Goal: Answer question/provide support

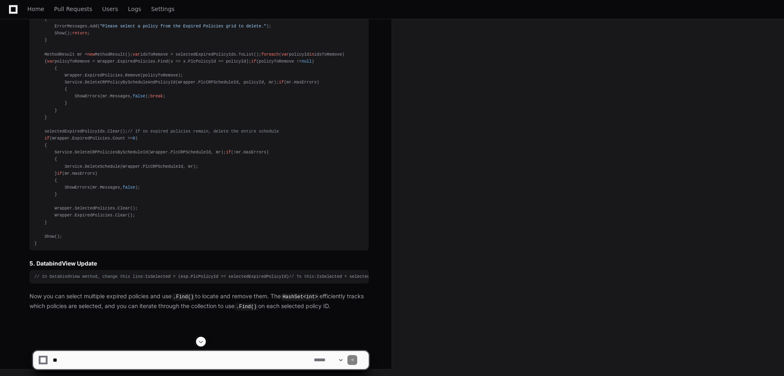
scroll to position [11820, 0]
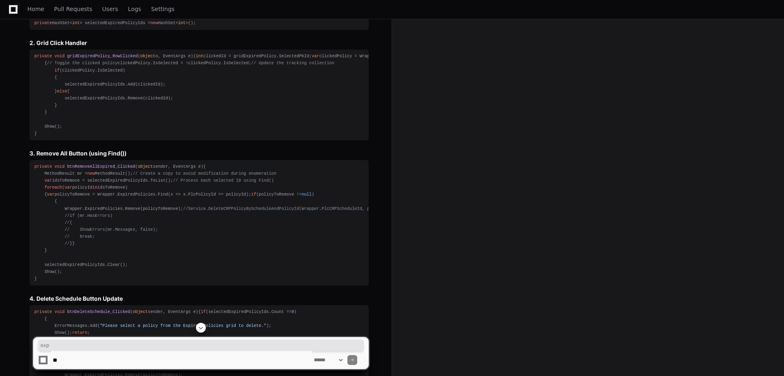
scroll to position [10797, 0]
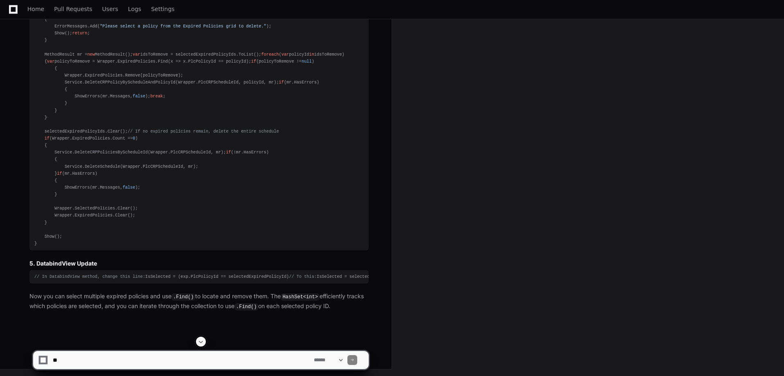
scroll to position [11083, 0]
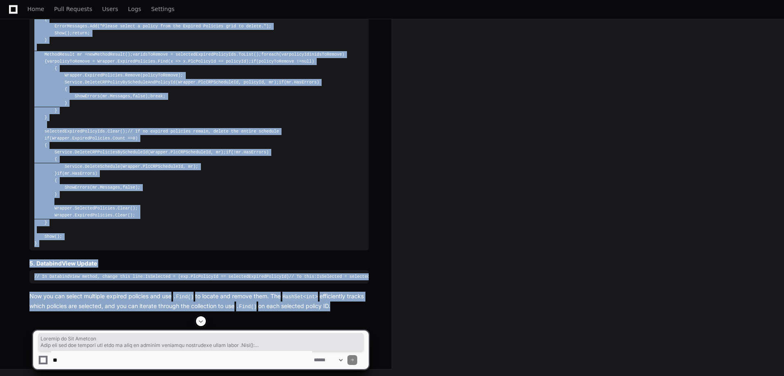
drag, startPoint x: 28, startPoint y: 59, endPoint x: 338, endPoint y: 267, distance: 373.0
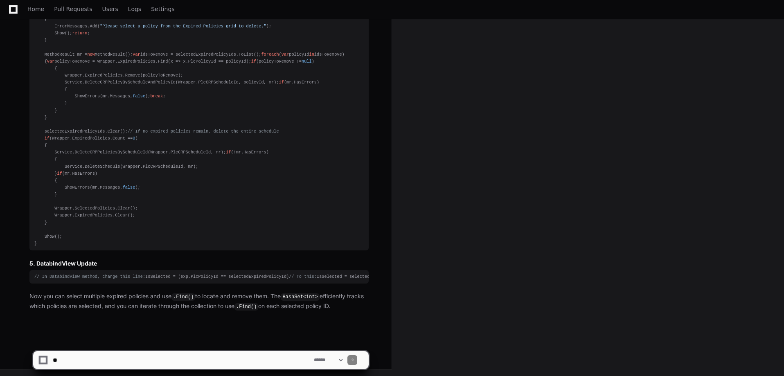
scroll to position [12679, 0]
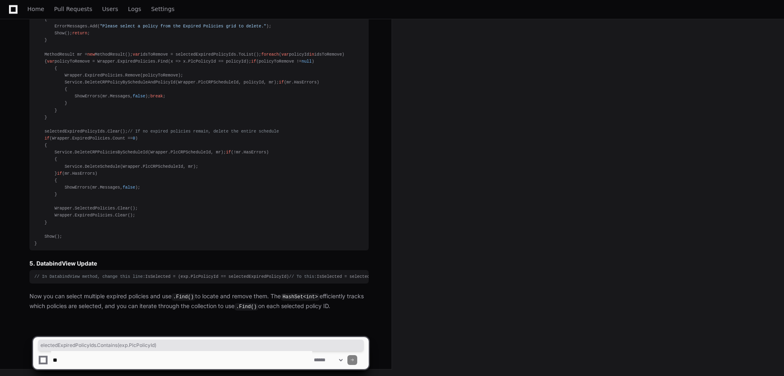
drag, startPoint x: 67, startPoint y: 275, endPoint x: 184, endPoint y: 278, distance: 117.0
click at [184, 278] on div "// In DatabindView method, change this line: IsSelected = (exp.PlcPolicyId == s…" at bounding box center [198, 276] width 329 height 7
click at [200, 277] on div "// In DatabindView method, change this line: IsSelected = (exp.PlcPolicyId == s…" at bounding box center [198, 276] width 329 height 7
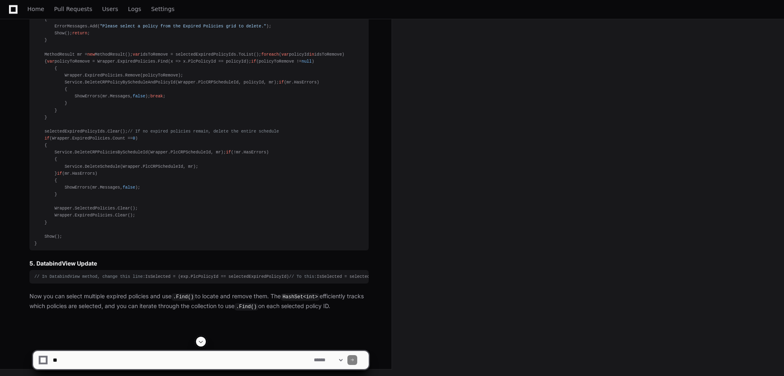
scroll to position [11984, 0]
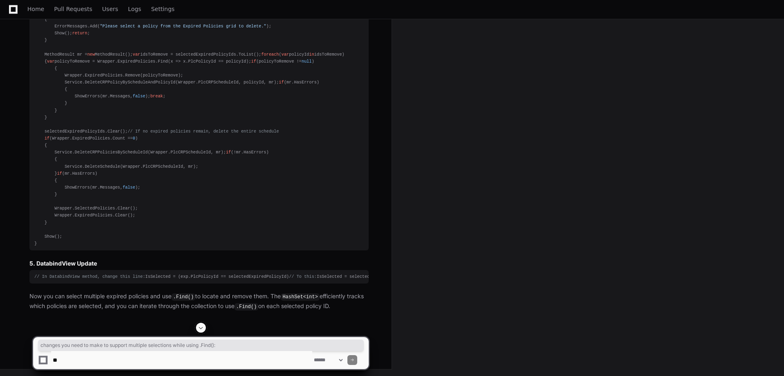
drag, startPoint x: 72, startPoint y: 72, endPoint x: 324, endPoint y: 75, distance: 252.1
copy p "changes you need to make to support multiple selections while using .Find() :"
click at [158, 364] on textarea at bounding box center [181, 360] width 261 height 18
paste textarea "**********"
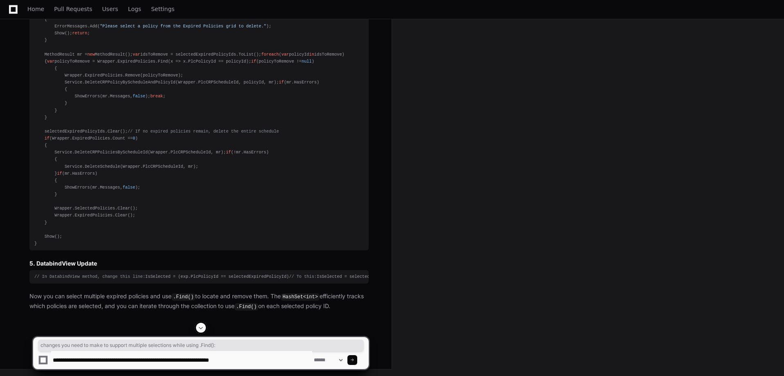
click at [248, 362] on textarea at bounding box center [181, 360] width 261 height 18
type textarea "**********"
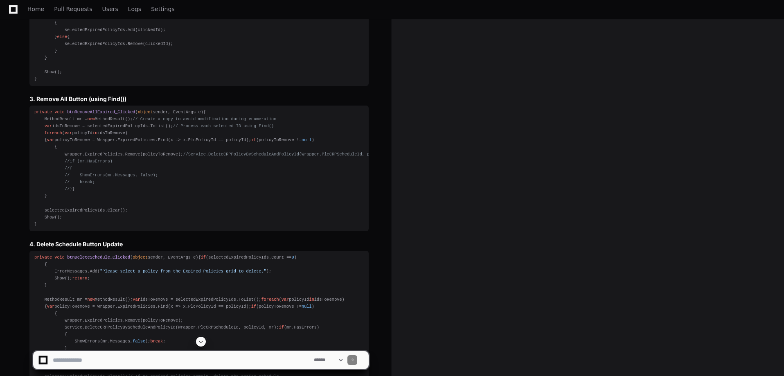
scroll to position [10688, 0]
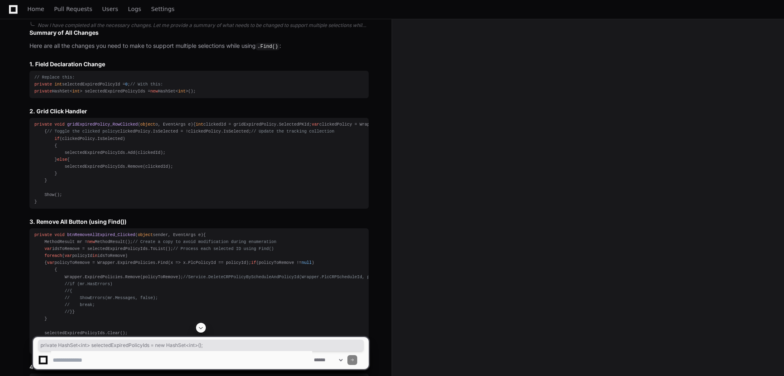
drag, startPoint x: 200, startPoint y: 222, endPoint x: 34, endPoint y: 223, distance: 166.5
copy div "private HashSet< int > selectedExpiredPolicyIds = new HashSet< int >();"
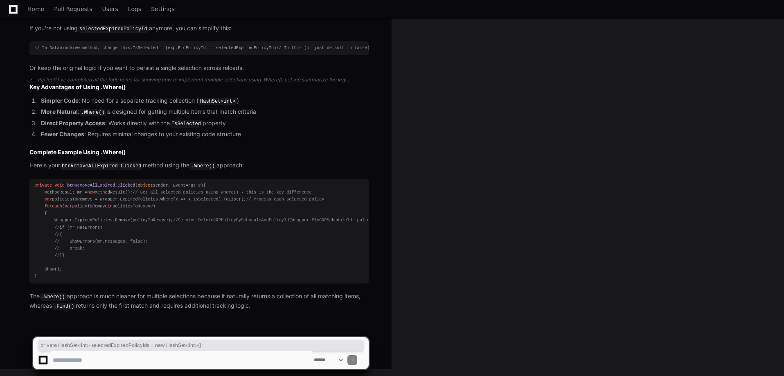
scroll to position [14002, 0]
click at [165, 358] on textarea at bounding box center [181, 360] width 261 height 18
drag, startPoint x: 42, startPoint y: 84, endPoint x: 133, endPoint y: 86, distance: 91.7
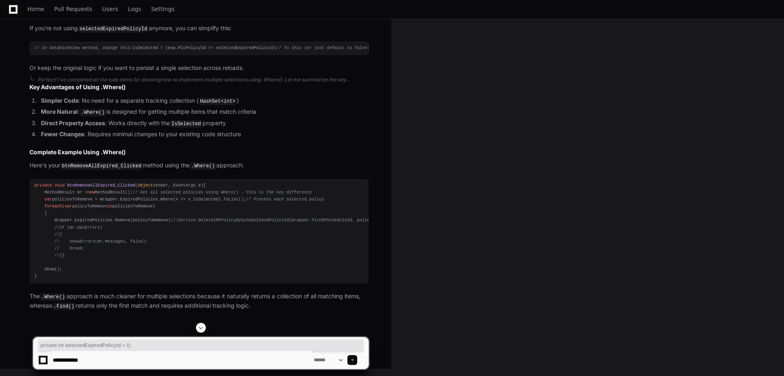
copy span "private int selectedExpiredPolicyId = 0;"
click at [90, 359] on textarea at bounding box center [181, 360] width 261 height 18
paste textarea "**********"
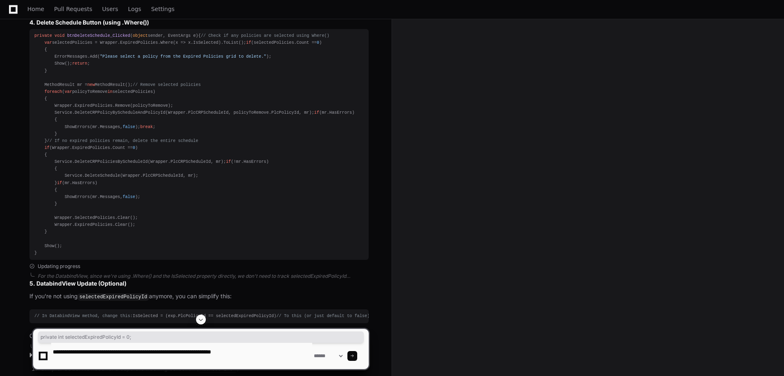
scroll to position [11874, 0]
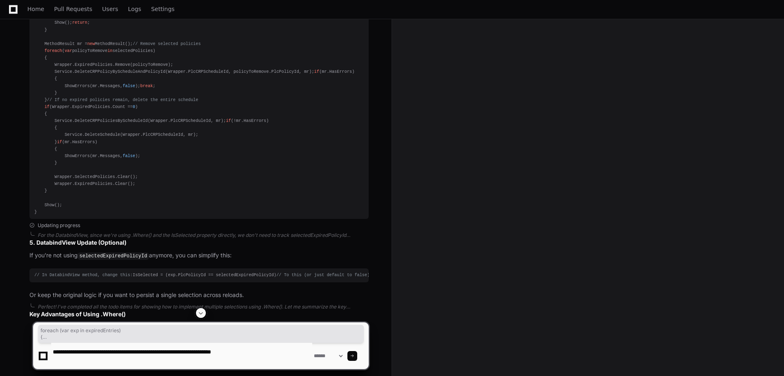
drag, startPoint x: 32, startPoint y: 56, endPoint x: 79, endPoint y: 146, distance: 102.5
copy div "foreach ( var exp in expiredEntries) { if (exp.PlcCRPScheduleId == Wrapper.PlcC…"
click at [264, 363] on textarea at bounding box center [181, 356] width 261 height 26
paste textarea "**********"
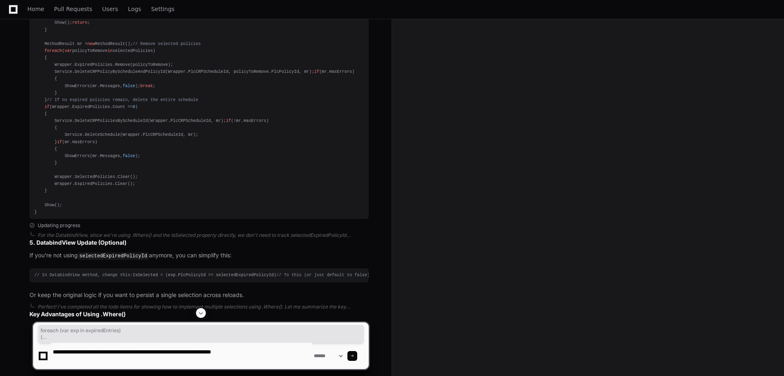
type textarea "**********"
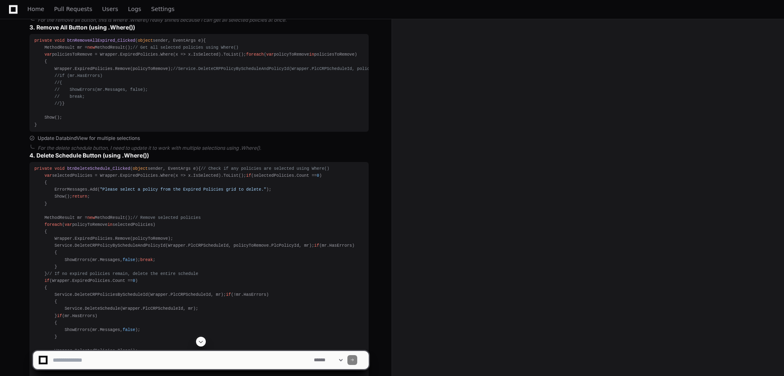
scroll to position [11741, 0]
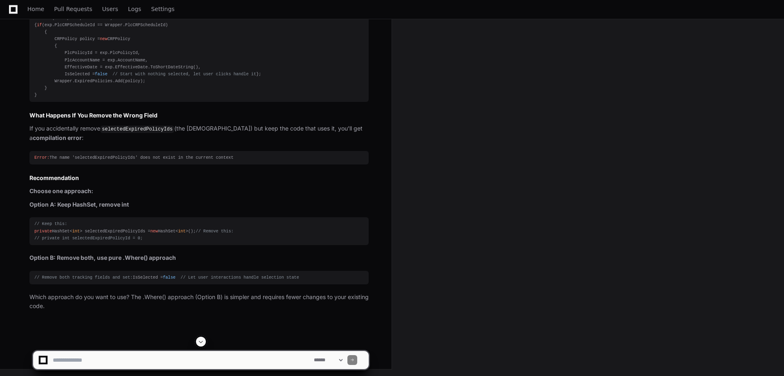
scroll to position [14754, 0]
